Goal: Task Accomplishment & Management: Manage account settings

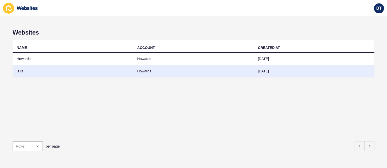
click at [63, 67] on td "BJB" at bounding box center [73, 71] width 121 height 12
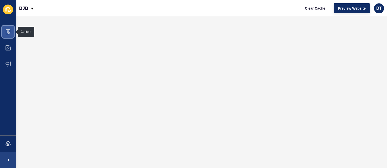
click at [9, 30] on icon at bounding box center [8, 31] width 5 height 5
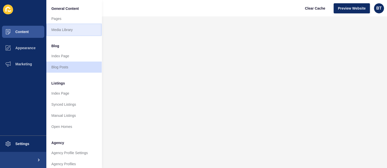
click at [74, 31] on link "Media Library" at bounding box center [73, 29] width 55 height 11
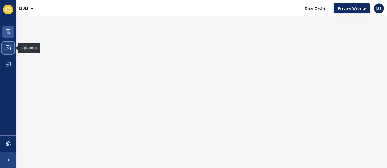
click at [3, 47] on span at bounding box center [8, 48] width 16 height 16
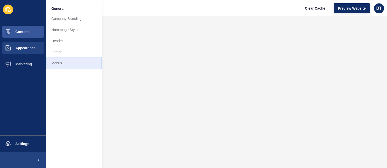
click at [72, 66] on link "Menus" at bounding box center [73, 62] width 55 height 11
